Goal: Complete application form

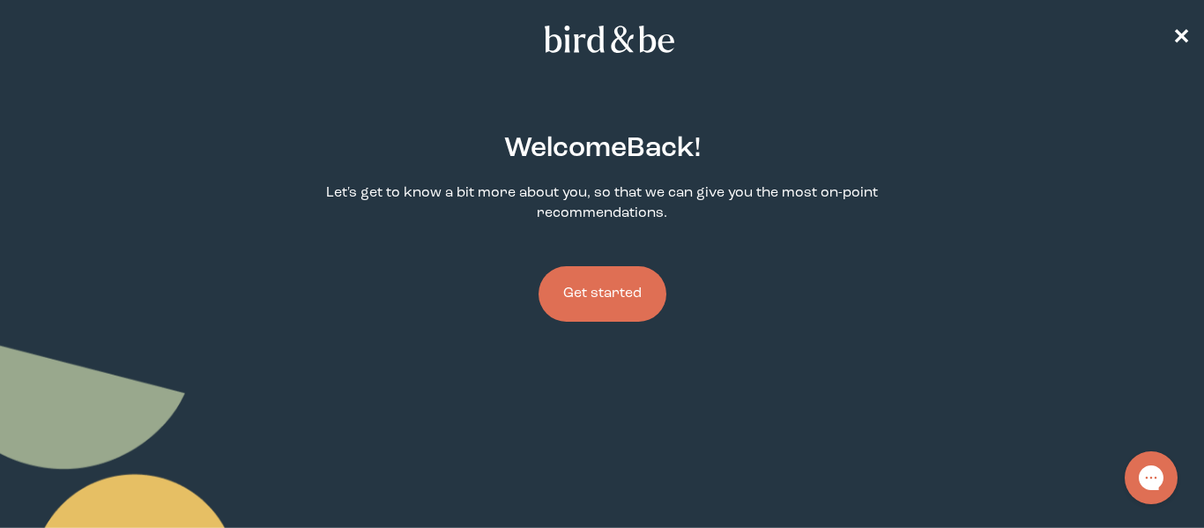
click at [587, 310] on button "Get started" at bounding box center [603, 294] width 128 height 56
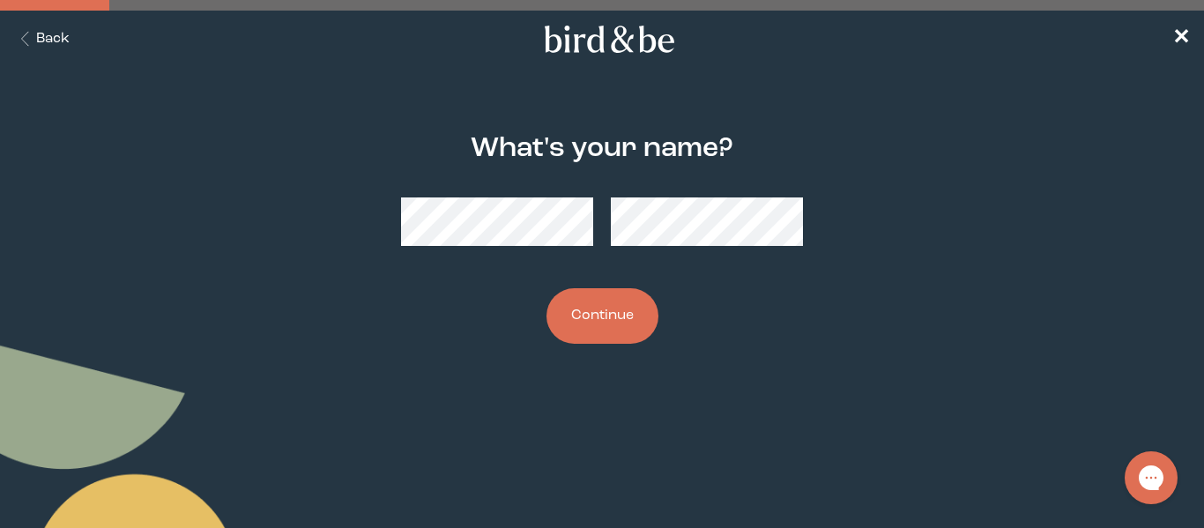
click at [583, 304] on button "Continue" at bounding box center [603, 316] width 112 height 56
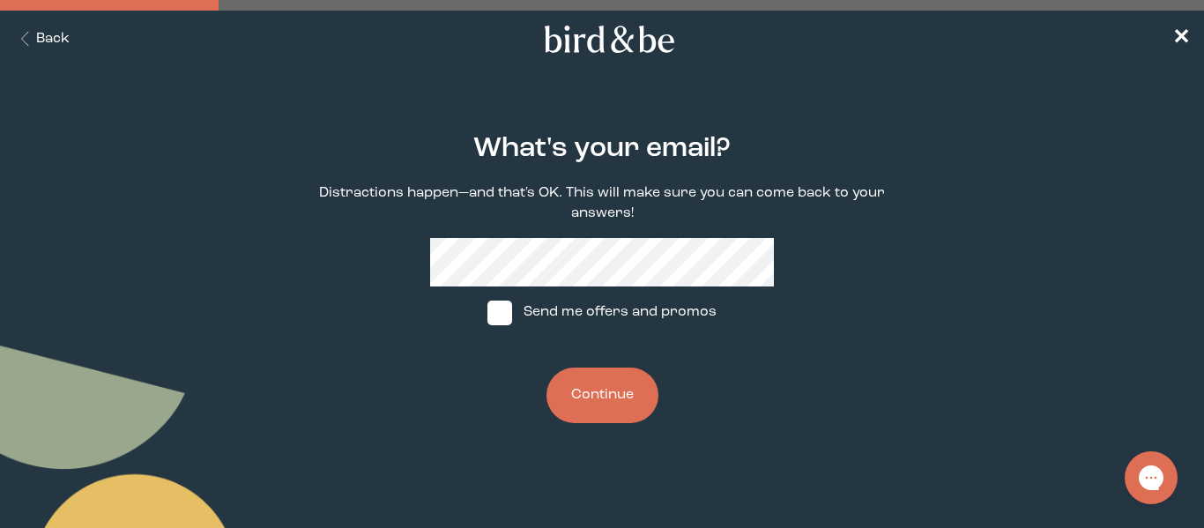
click at [600, 375] on button "Continue" at bounding box center [603, 396] width 112 height 56
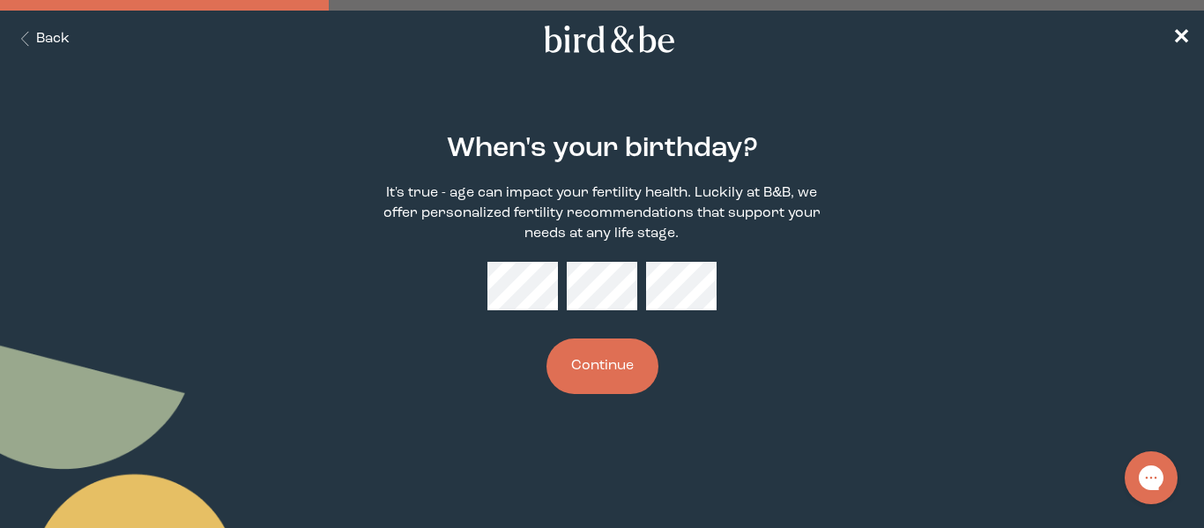
click at [636, 367] on button "Continue" at bounding box center [603, 367] width 112 height 56
click at [625, 362] on button "Continue" at bounding box center [603, 367] width 112 height 56
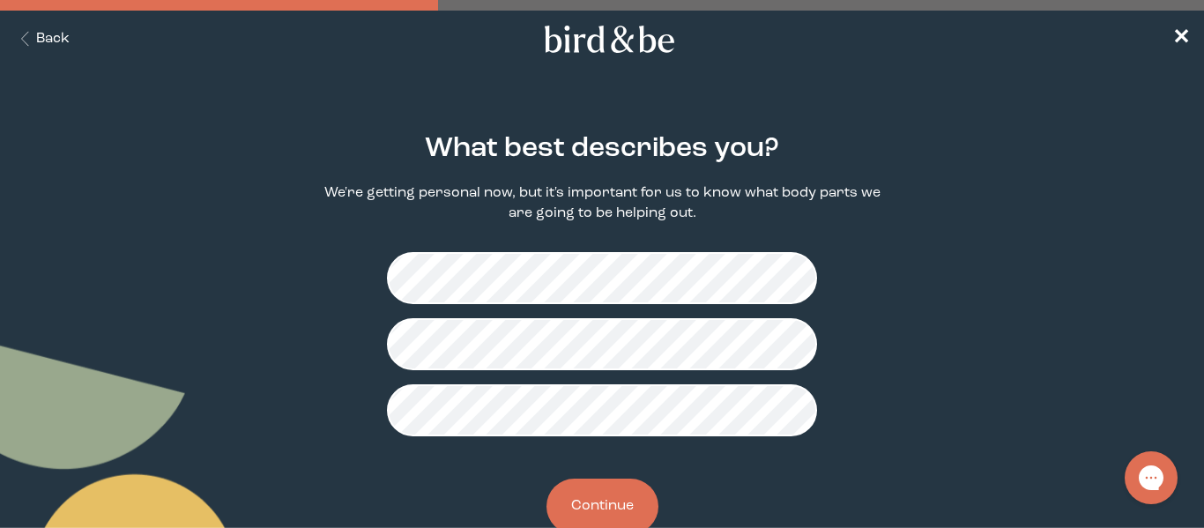
click at [612, 505] on button "Continue" at bounding box center [603, 507] width 112 height 56
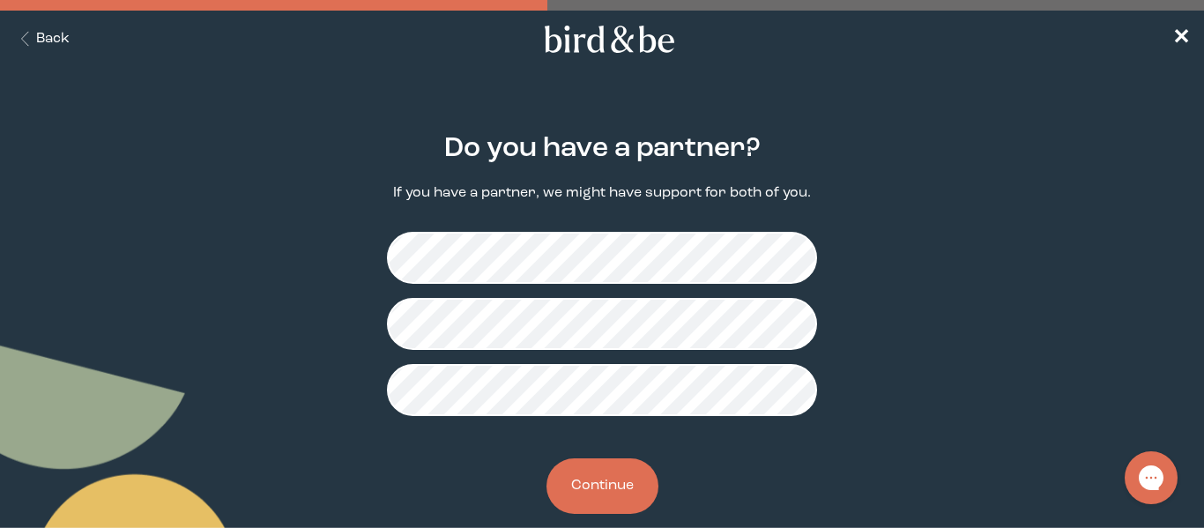
click at [612, 482] on button "Continue" at bounding box center [603, 486] width 112 height 56
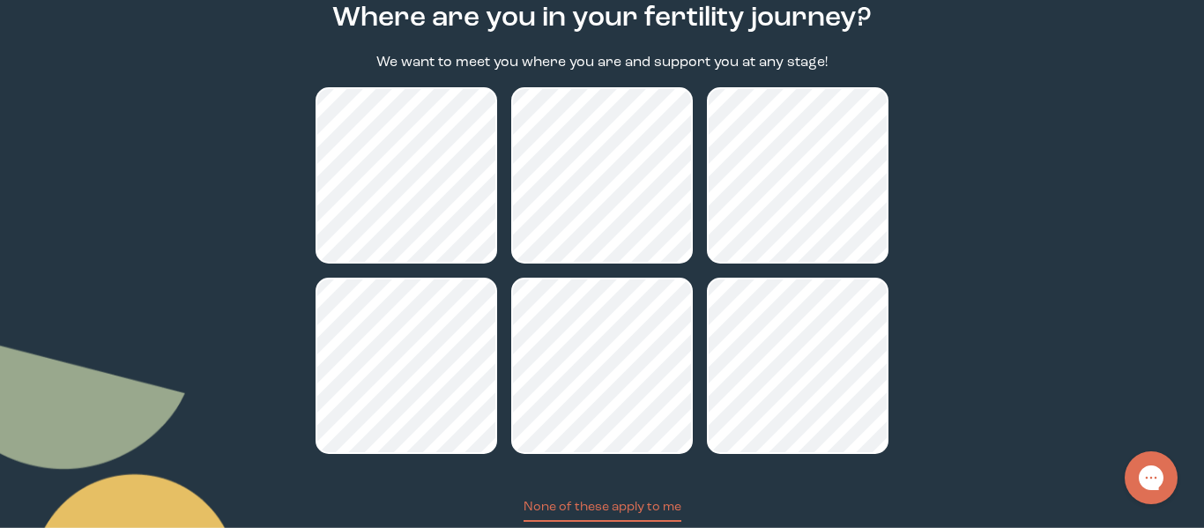
scroll to position [250, 0]
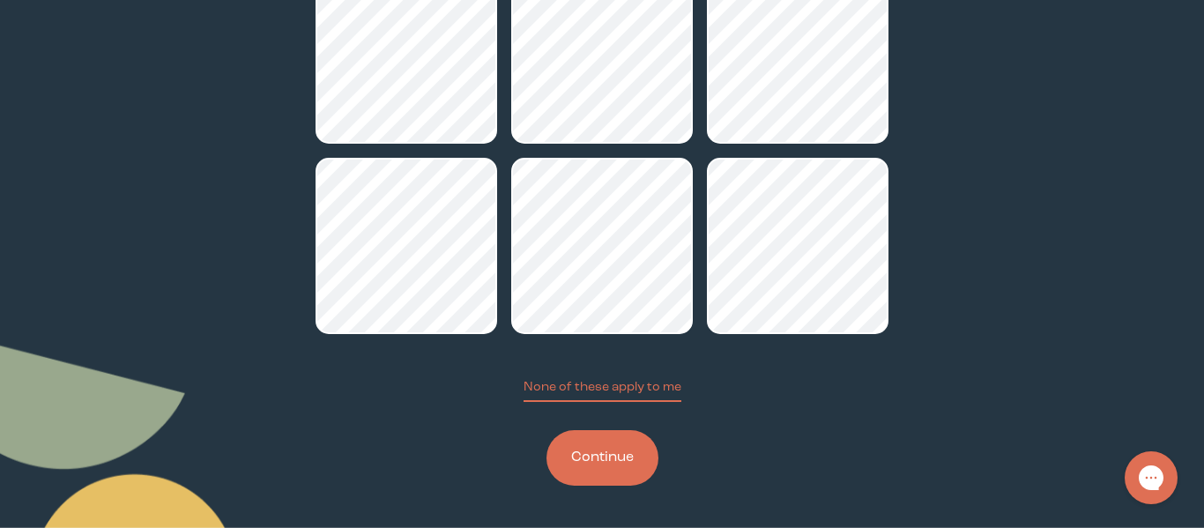
click at [590, 436] on button "Continue" at bounding box center [603, 458] width 112 height 56
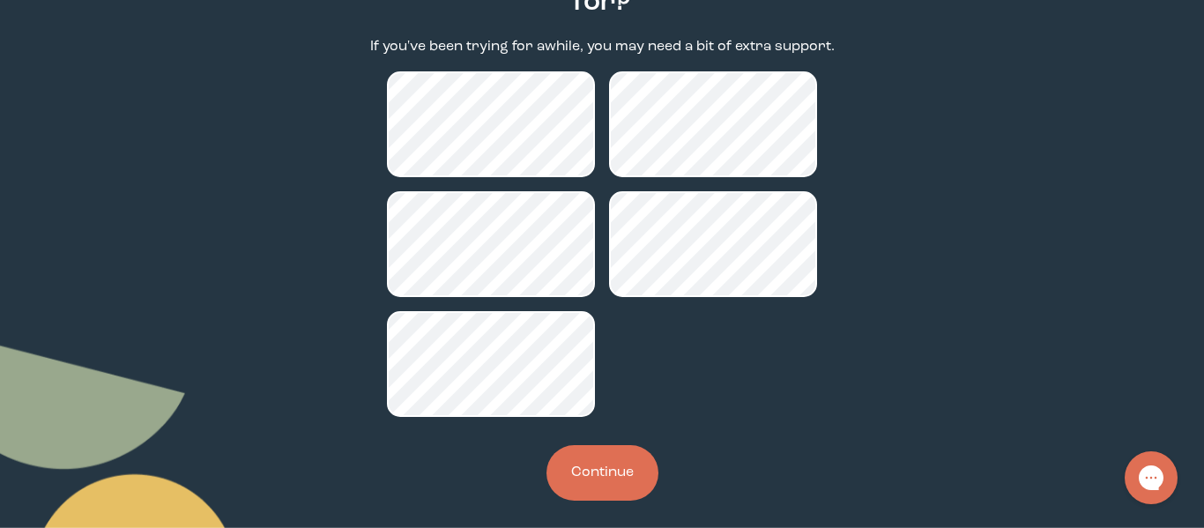
scroll to position [192, 0]
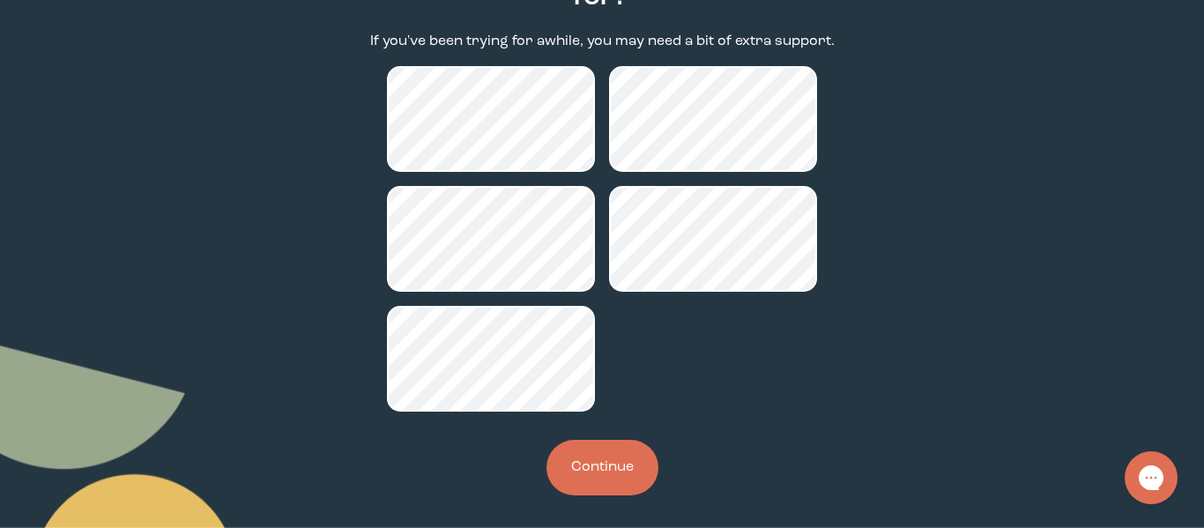
click at [615, 465] on button "Continue" at bounding box center [603, 468] width 112 height 56
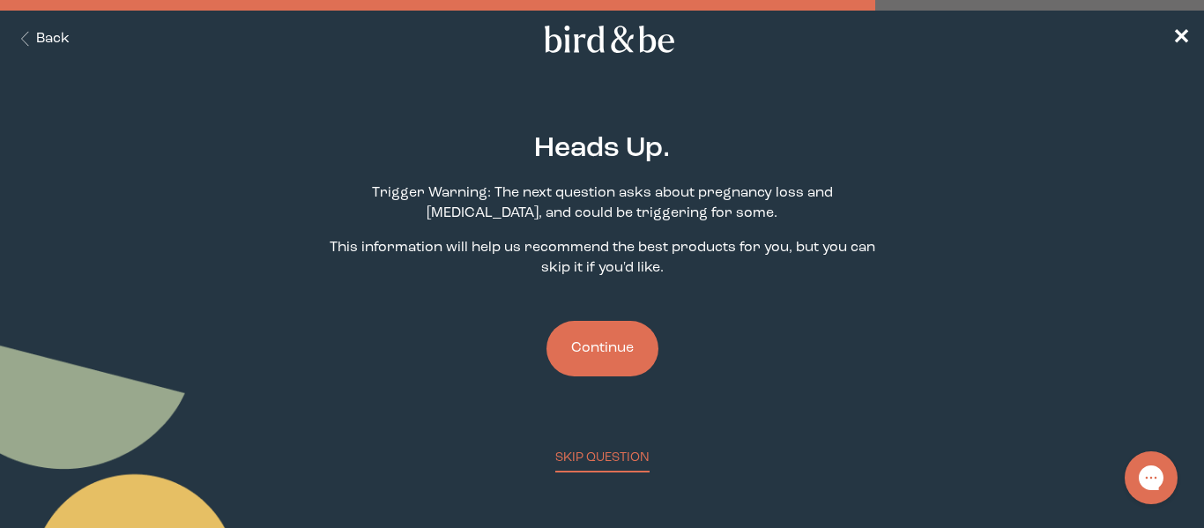
click at [593, 374] on button "Continue" at bounding box center [603, 349] width 112 height 56
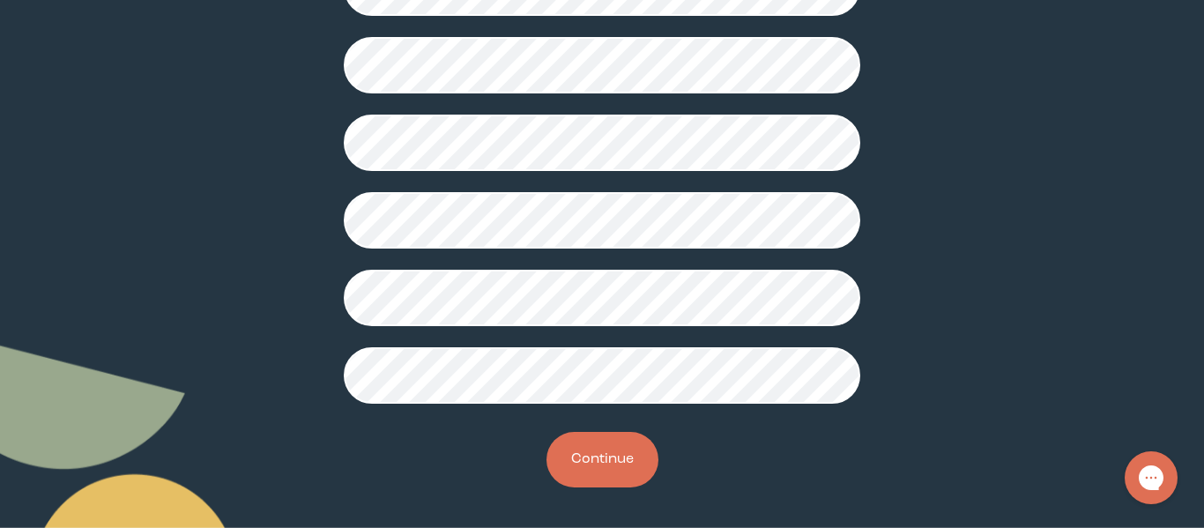
scroll to position [574, 0]
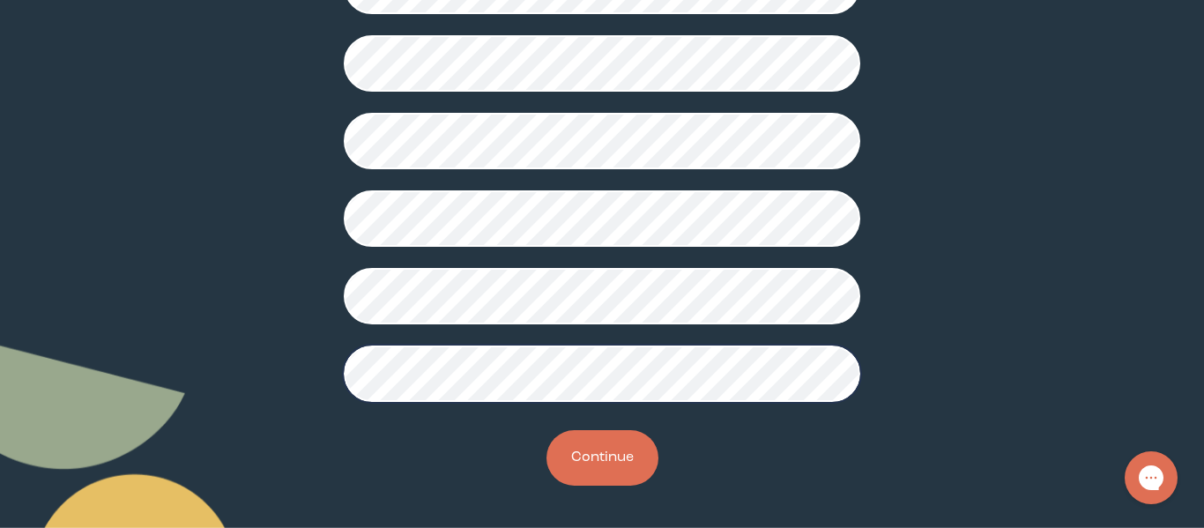
click at [606, 473] on button "Continue" at bounding box center [603, 458] width 112 height 56
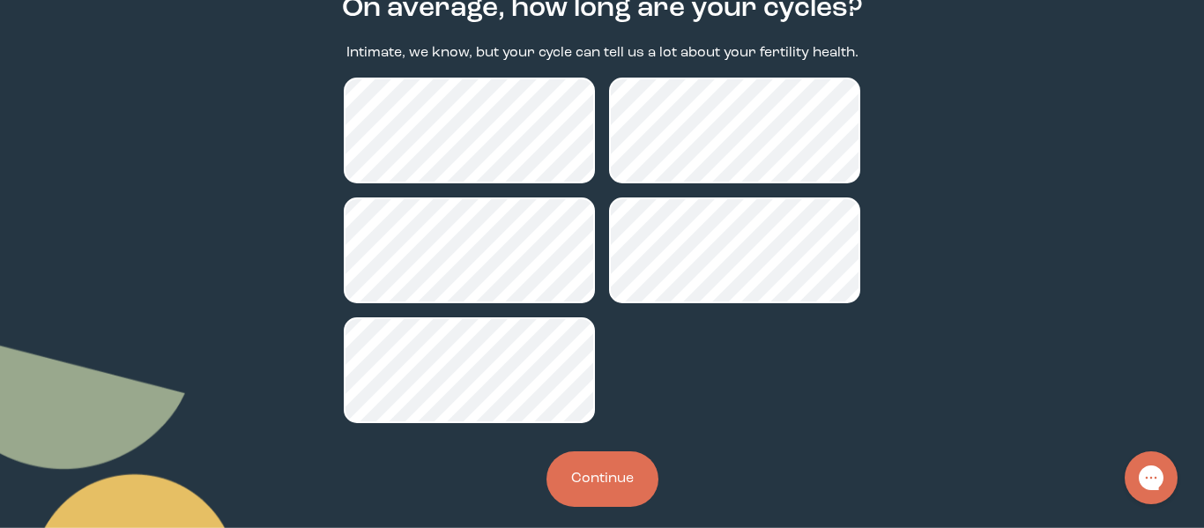
scroll to position [161, 0]
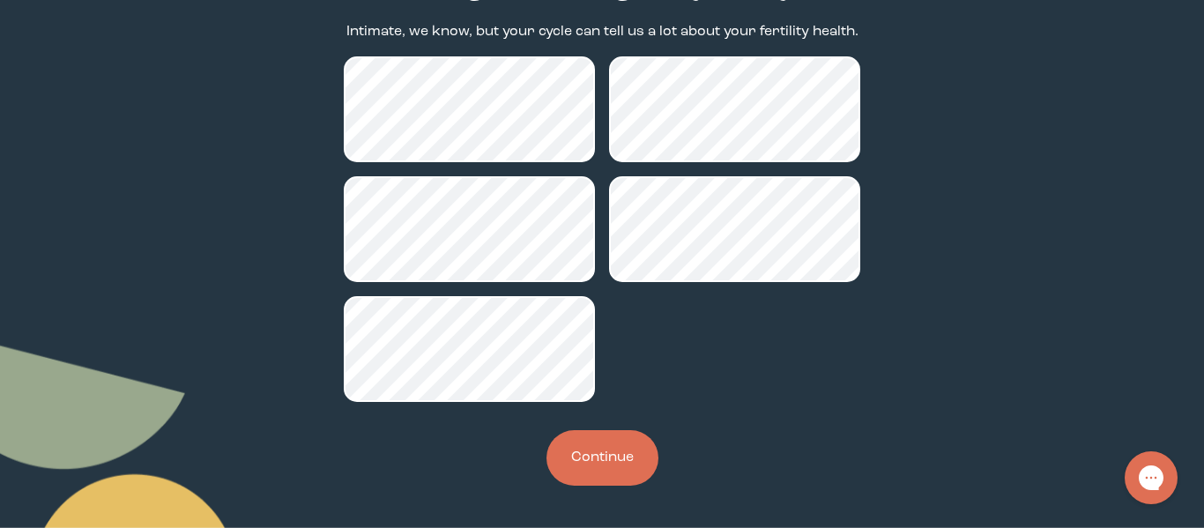
click at [617, 460] on button "Continue" at bounding box center [603, 458] width 112 height 56
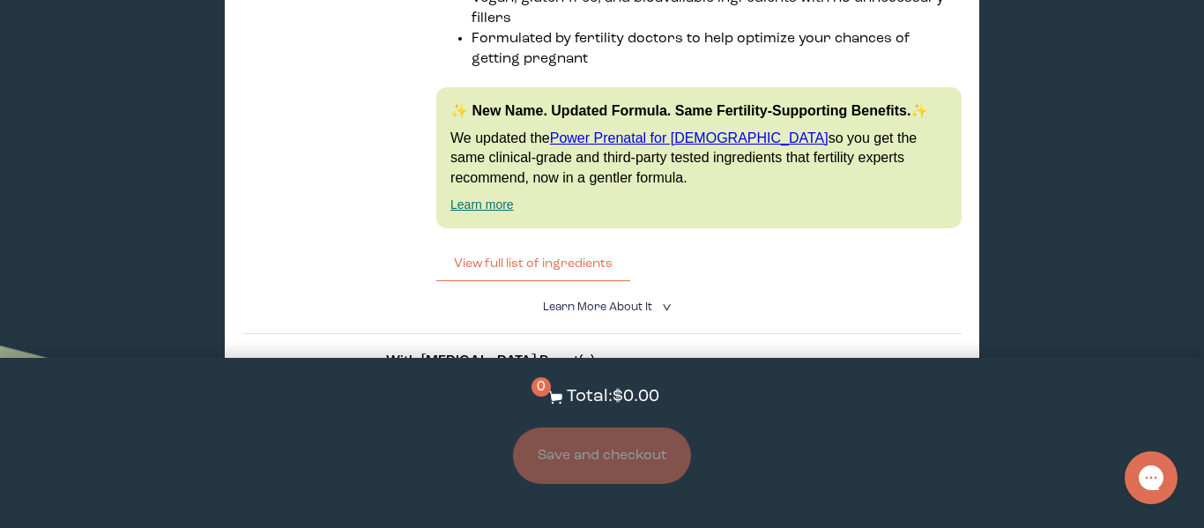
scroll to position [4779, 0]
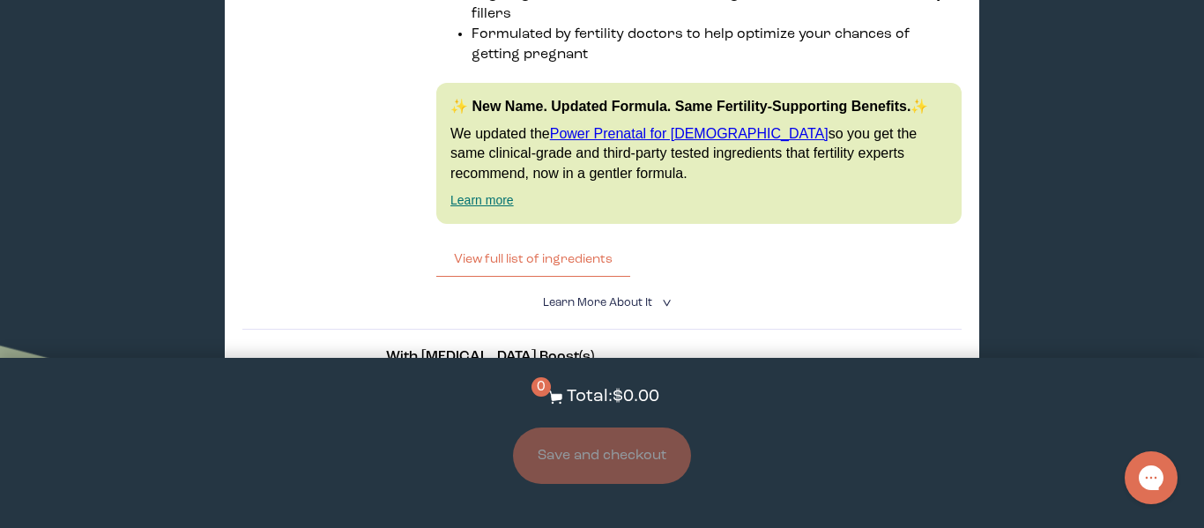
click at [616, 428] on label "With [MEDICAL_DATA] Boost" at bounding box center [501, 446] width 230 height 37
click at [0, 0] on input "With [MEDICAL_DATA] Boost" at bounding box center [0, 0] width 0 height 0
click at [476, 382] on label "No [MEDICAL_DATA] Boost" at bounding box center [495, 400] width 218 height 37
click at [0, 0] on input "No [MEDICAL_DATA] Boost" at bounding box center [0, 0] width 0 height 0
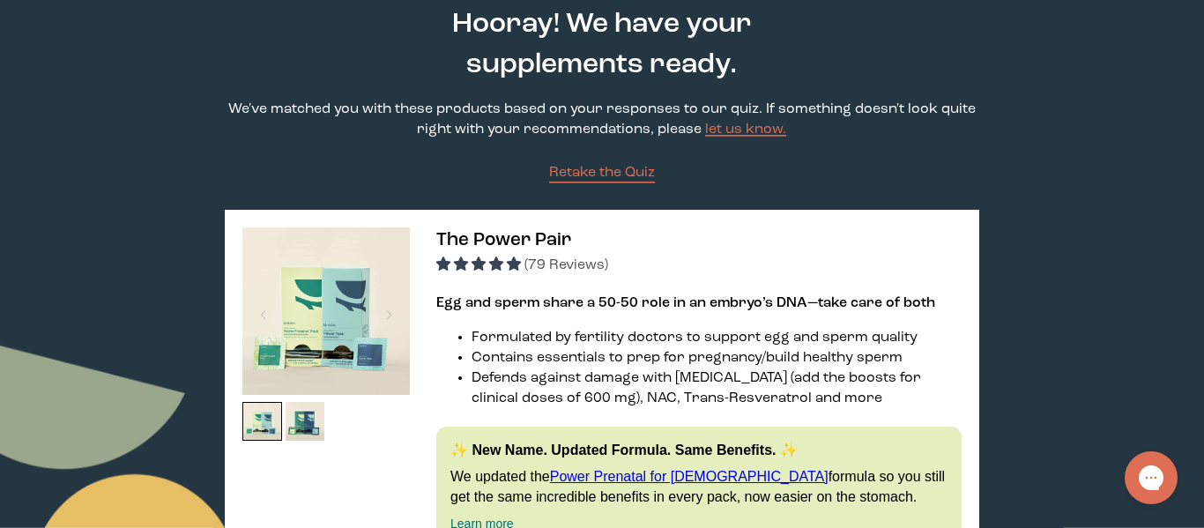
scroll to position [0, 0]
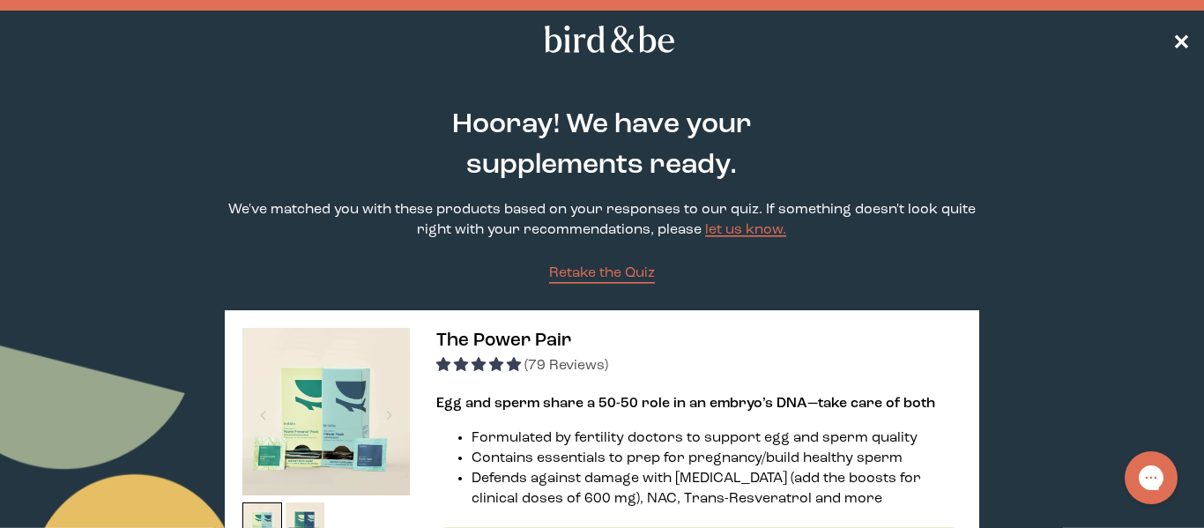
click at [1174, 42] on span "✕" at bounding box center [1182, 39] width 18 height 21
